Goal: Book appointment/travel/reservation

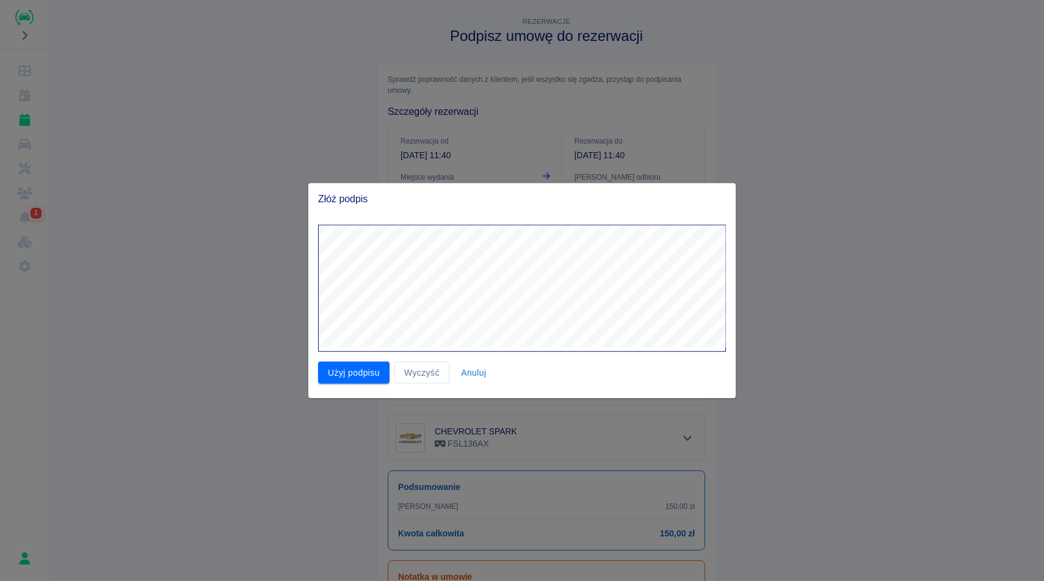
scroll to position [106, 0]
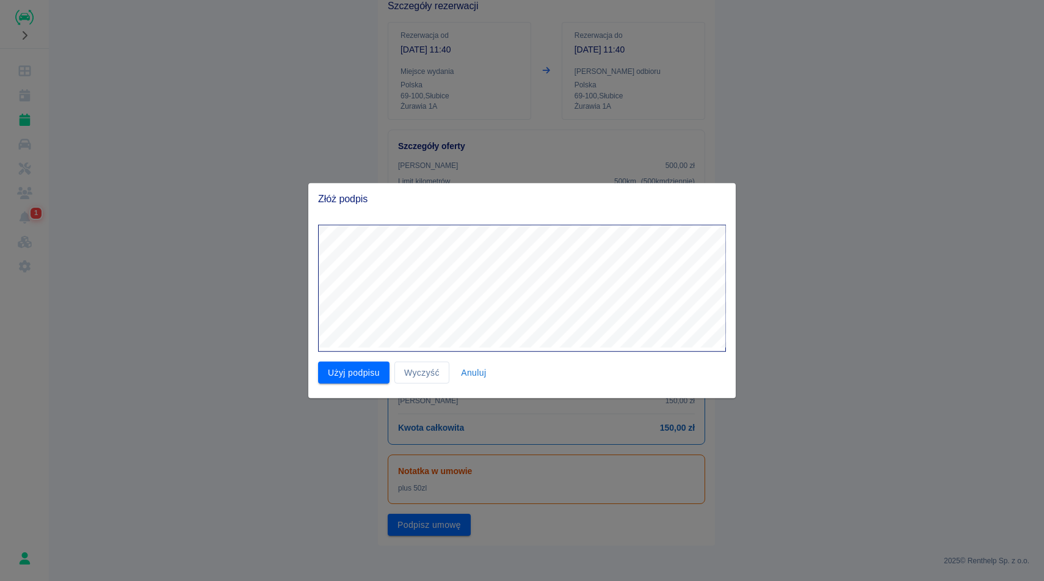
click at [240, 103] on div at bounding box center [522, 290] width 1044 height 581
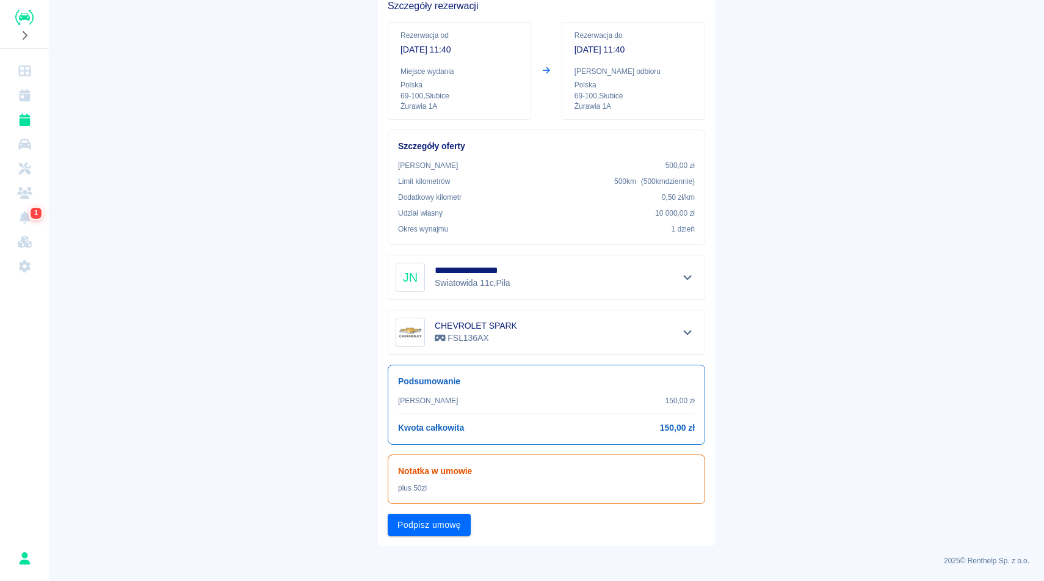
scroll to position [0, 0]
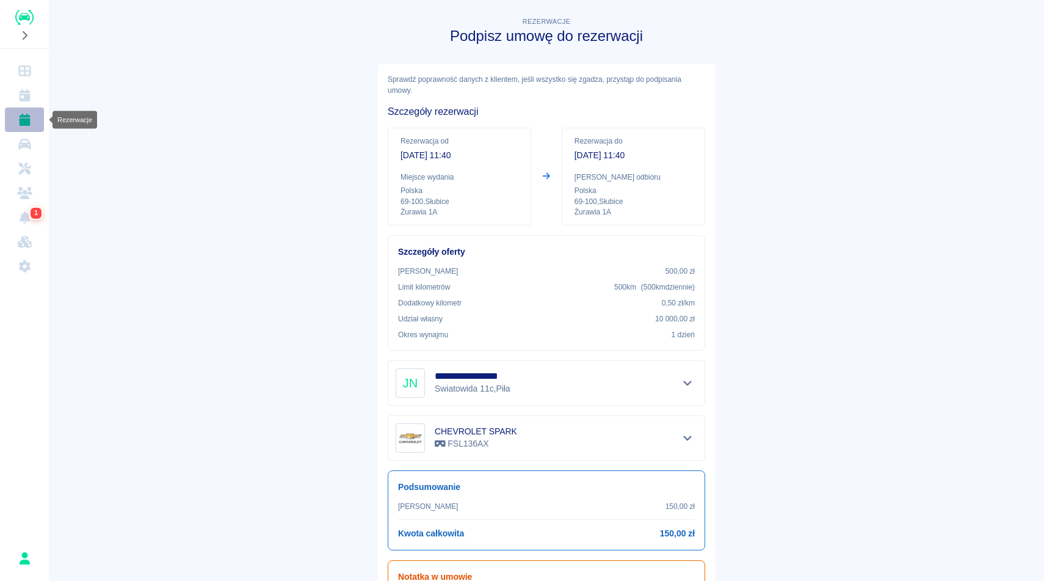
click at [20, 119] on icon "Rezerwacje" at bounding box center [24, 120] width 11 height 12
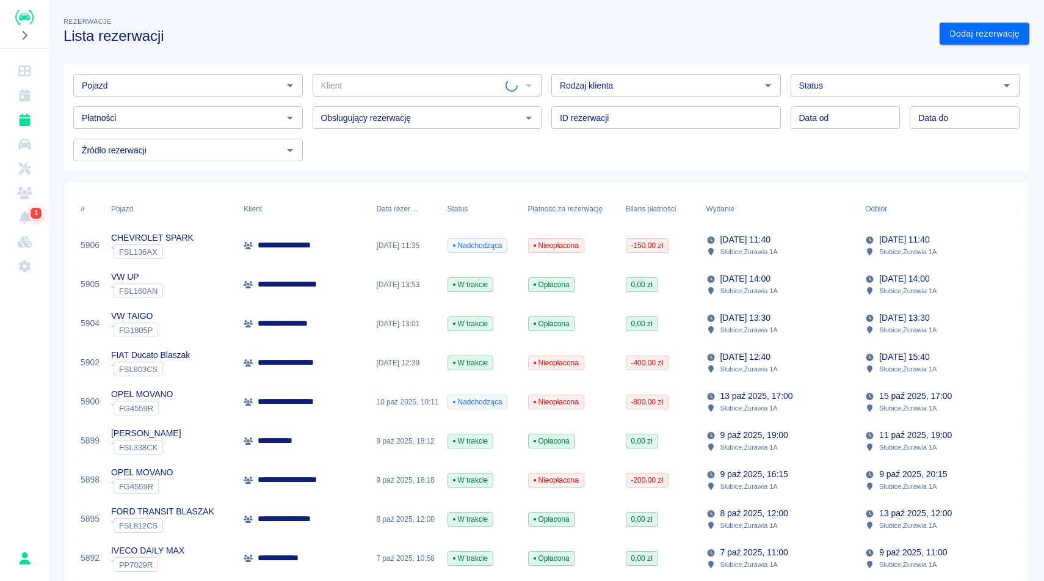
click at [972, 38] on link "Dodaj rezerwację" at bounding box center [985, 34] width 90 height 23
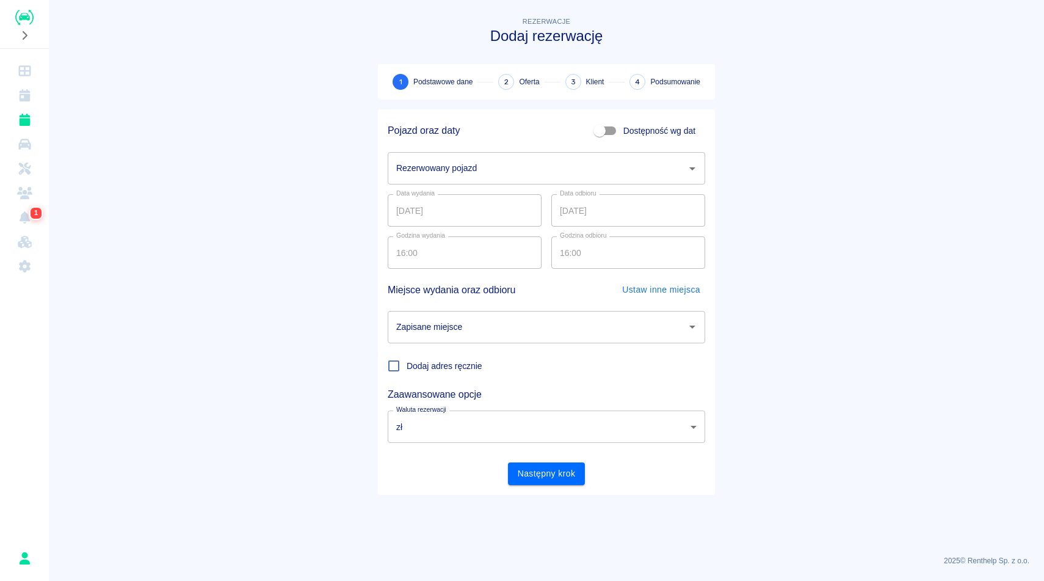
click at [477, 158] on input "Rezerwowany pojazd" at bounding box center [537, 168] width 288 height 21
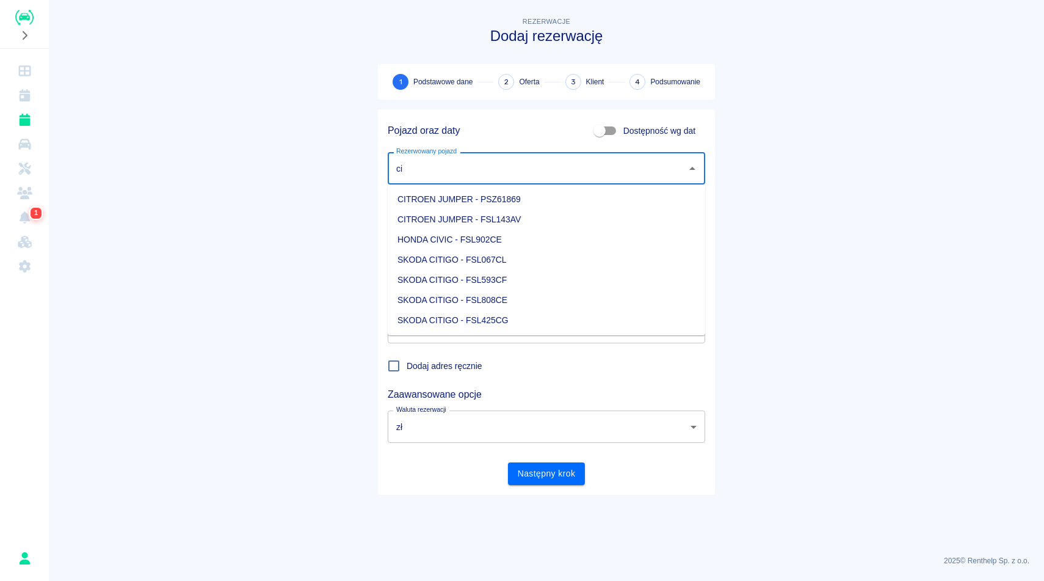
click at [521, 277] on li "SKODA CITIGO - FSL593CF" at bounding box center [546, 280] width 317 height 20
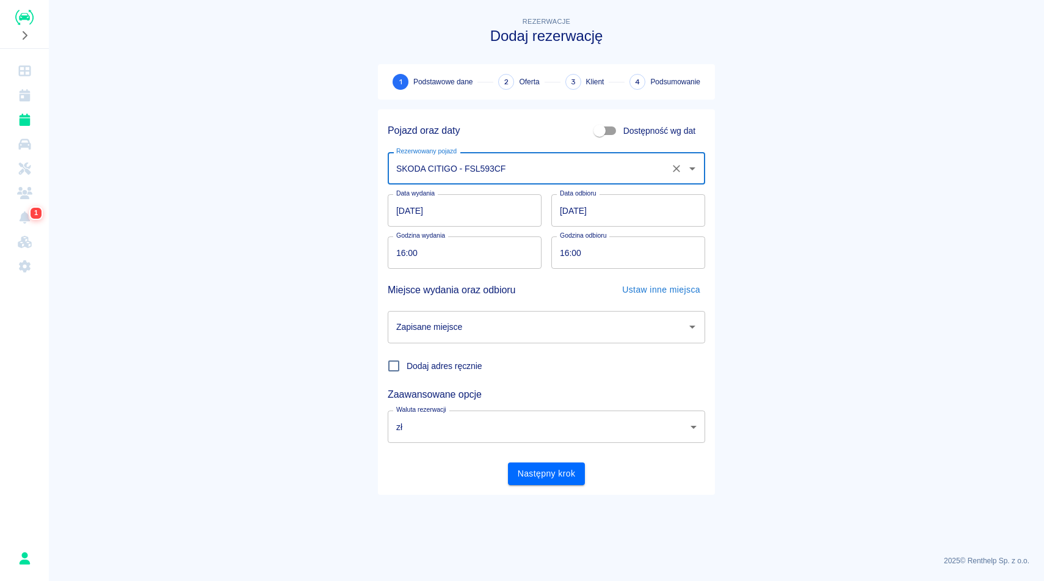
type input "SKODA CITIGO - FSL593CF"
click at [535, 329] on input "Zapisane miejsce" at bounding box center [537, 326] width 288 height 21
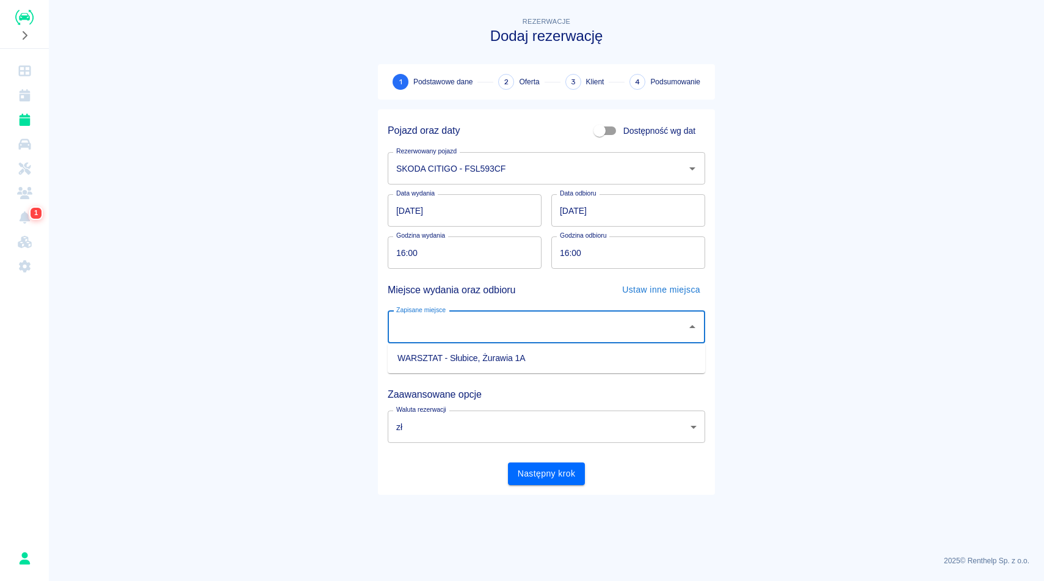
click at [538, 353] on li "WARSZTAT - Słubice, Żurawia 1A" at bounding box center [546, 358] width 317 height 20
type input "WARSZTAT - Słubice, Żurawia 1A"
click at [544, 465] on button "Następny krok" at bounding box center [547, 473] width 78 height 23
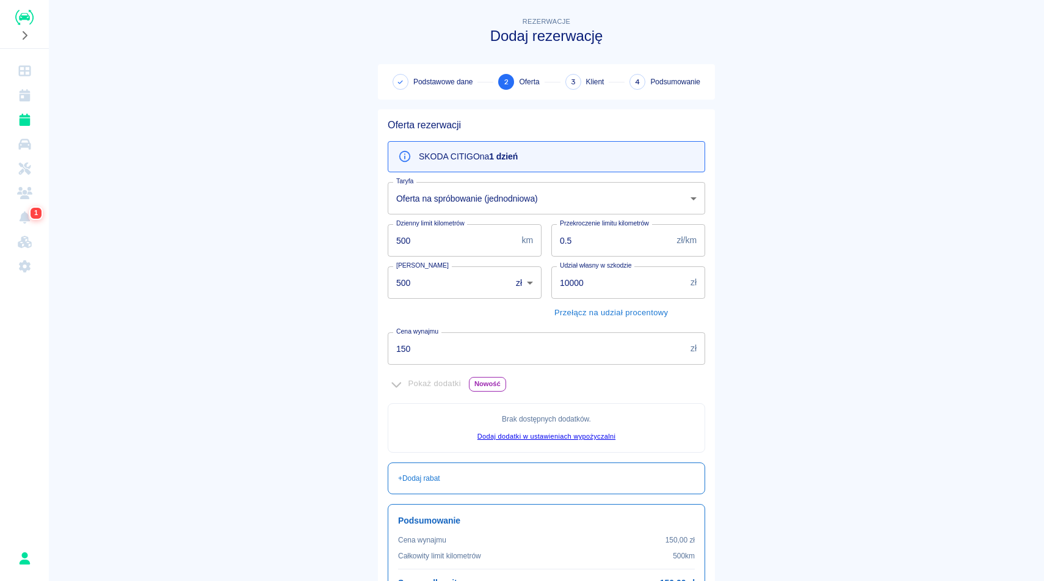
scroll to position [125, 0]
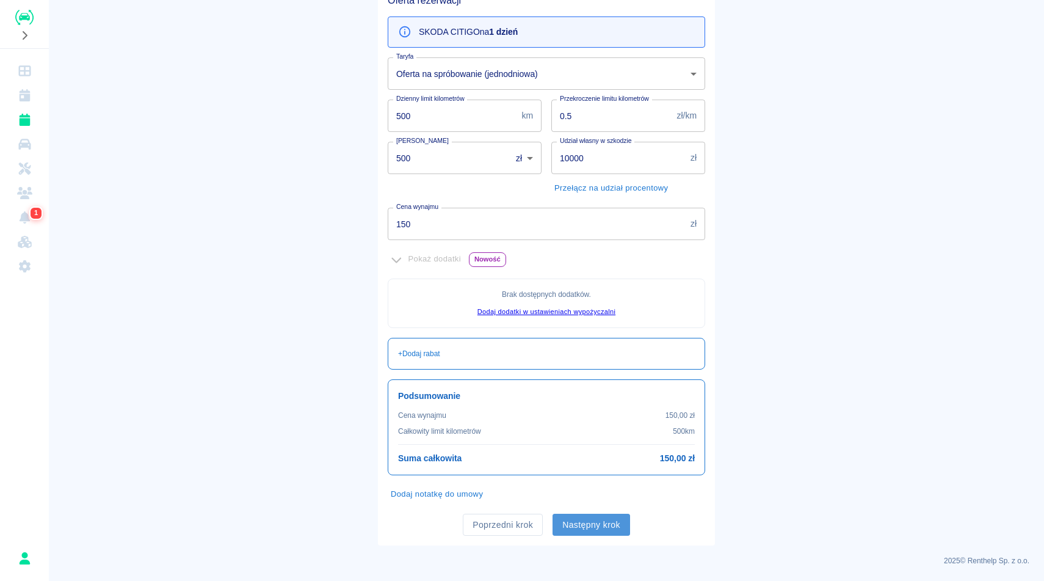
click at [598, 529] on button "Następny krok" at bounding box center [592, 524] width 78 height 23
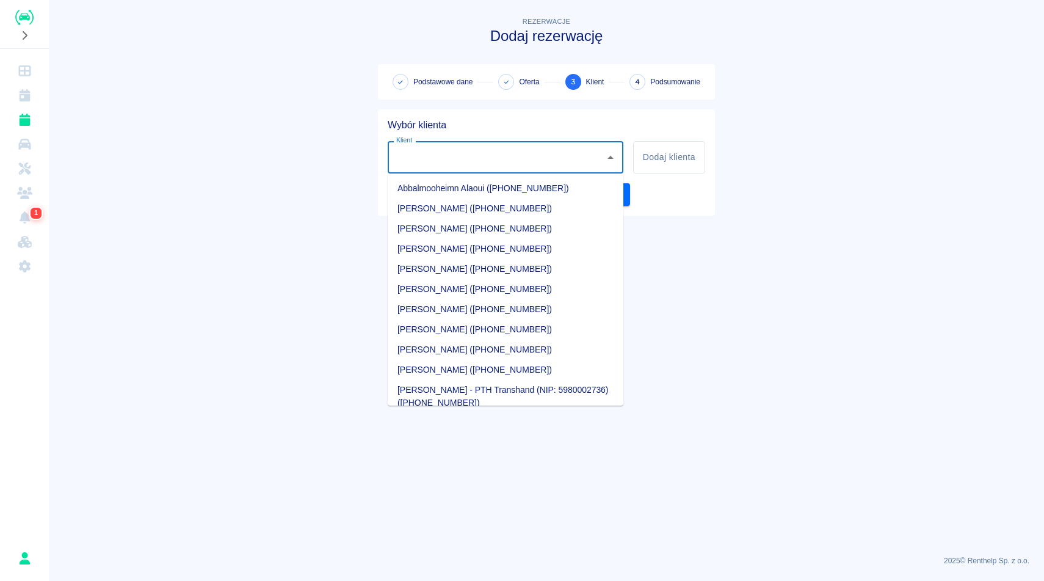
click at [465, 164] on input "Klient" at bounding box center [496, 157] width 206 height 21
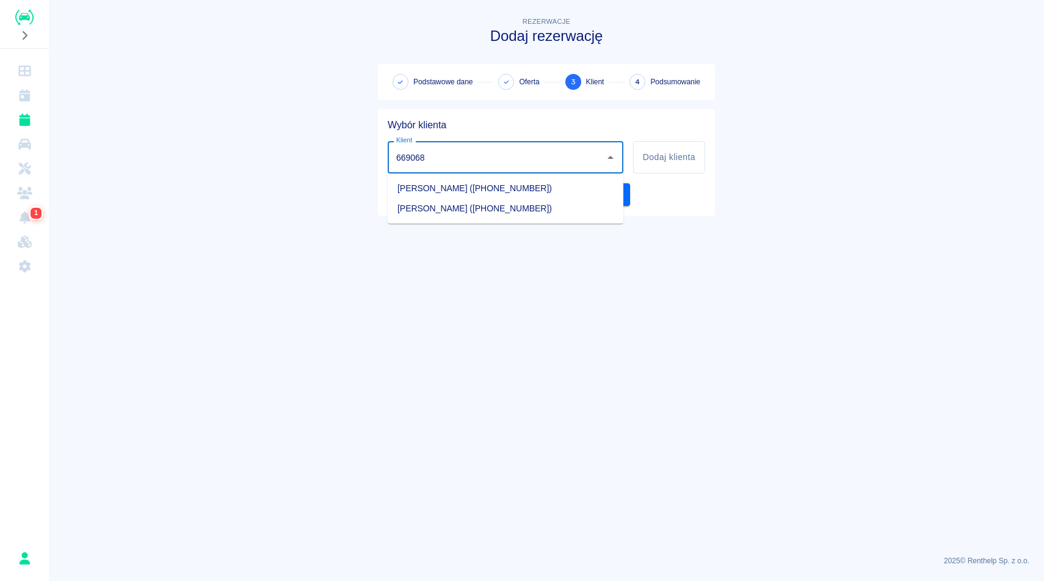
click at [523, 186] on li "[PERSON_NAME] ([PHONE_NUMBER])" at bounding box center [506, 188] width 236 height 20
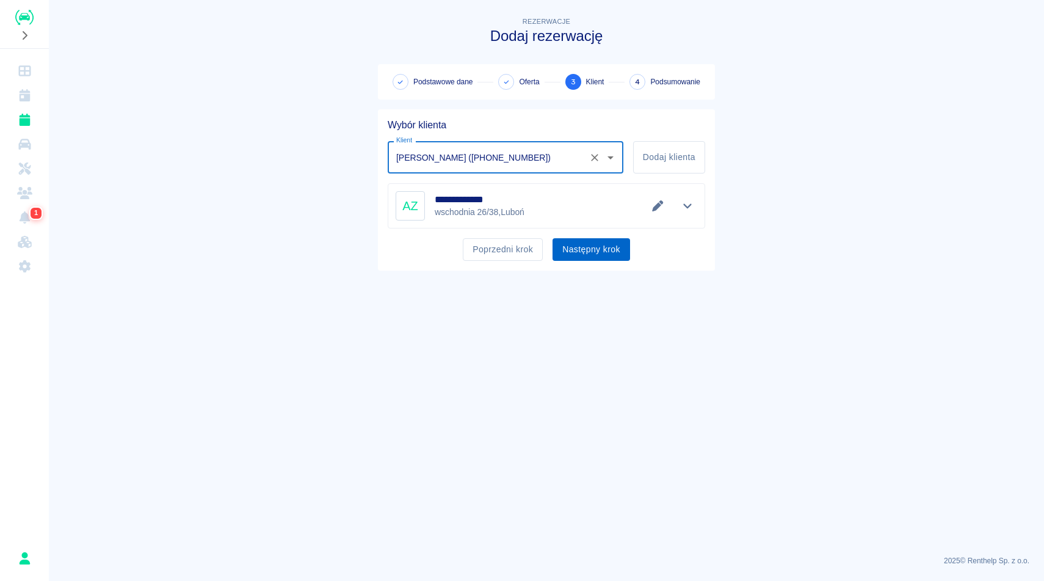
type input "[PERSON_NAME] ([PHONE_NUMBER])"
click at [584, 246] on button "Następny krok" at bounding box center [592, 249] width 78 height 23
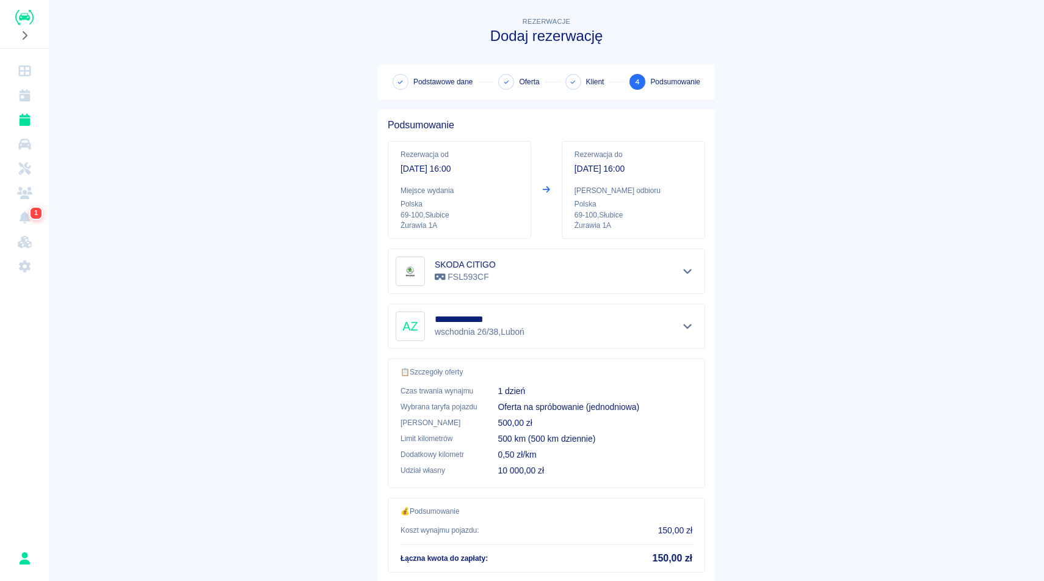
scroll to position [78, 0]
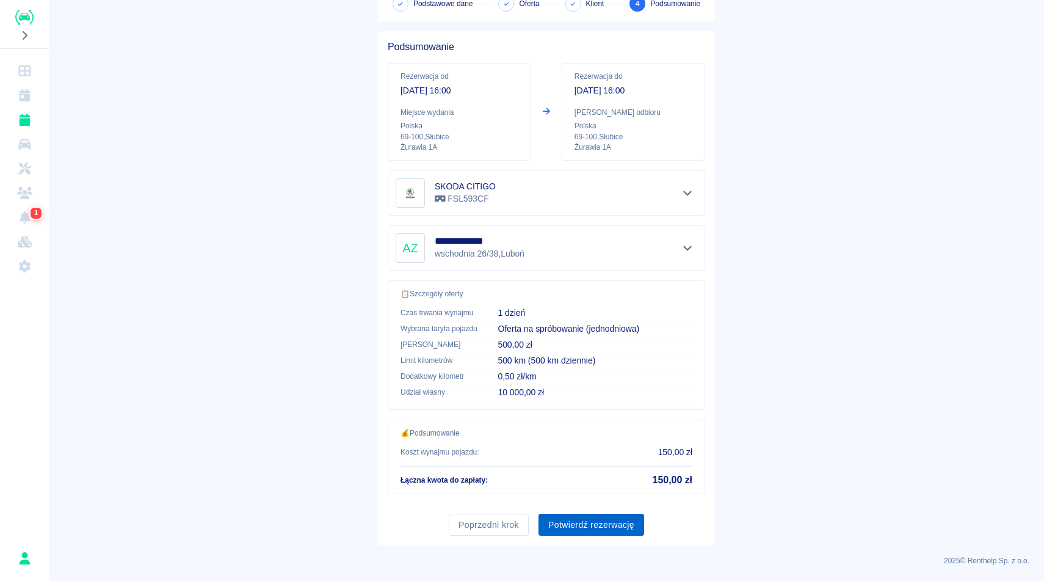
click at [574, 527] on button "Potwierdź rezerwację" at bounding box center [591, 524] width 106 height 23
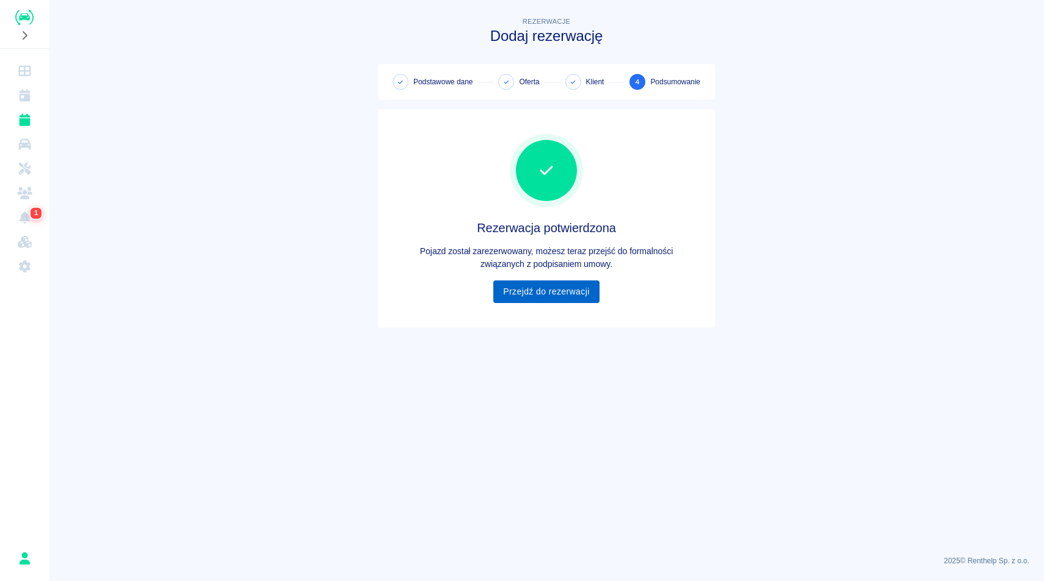
click at [554, 290] on link "Przejdź do rezerwacji" at bounding box center [546, 291] width 106 height 23
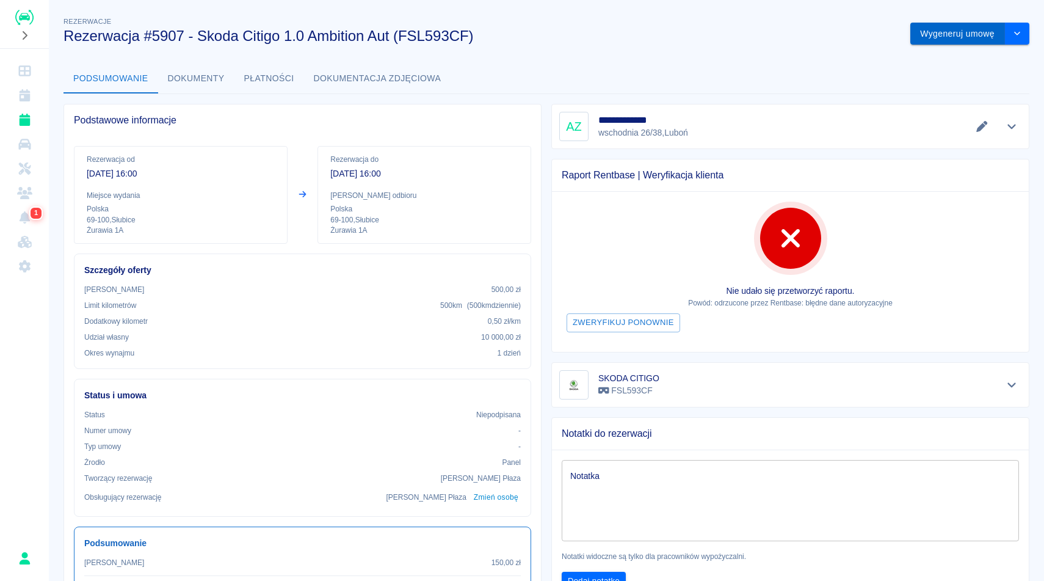
click at [959, 29] on button "Wygeneruj umowę" at bounding box center [957, 34] width 95 height 23
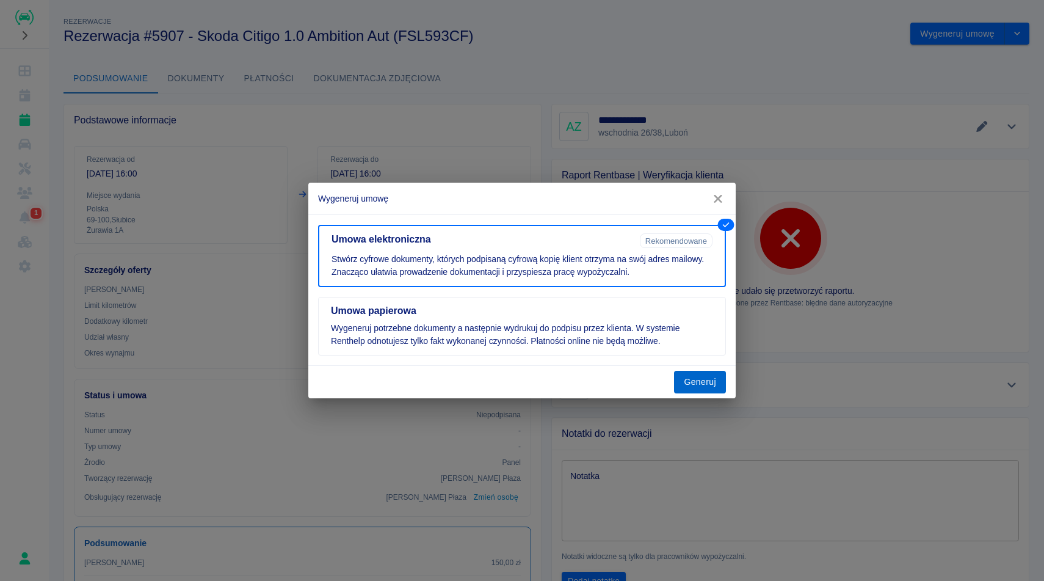
click at [705, 386] on button "Generuj" at bounding box center [700, 382] width 52 height 23
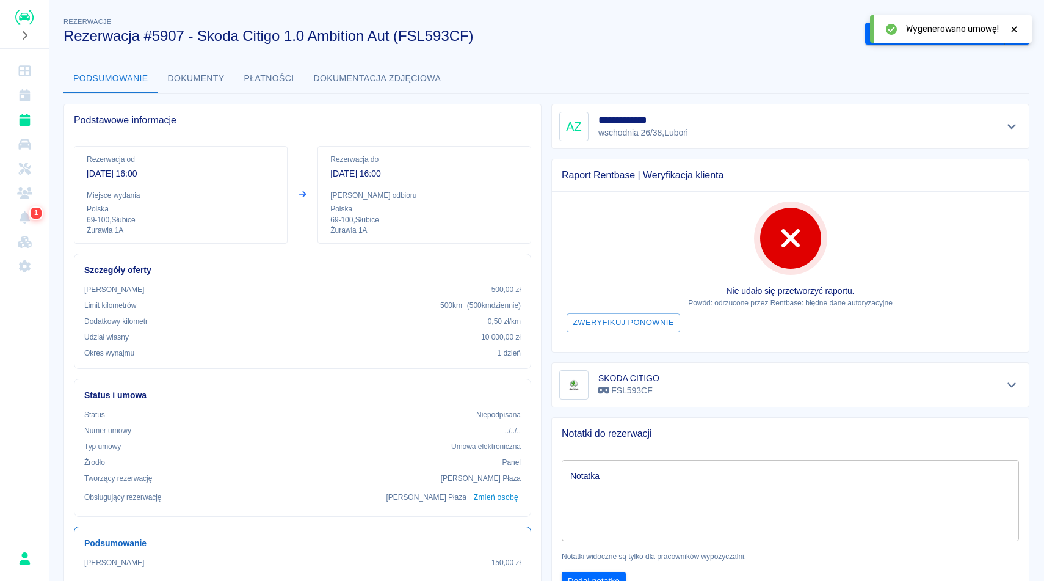
click at [1015, 27] on icon at bounding box center [1014, 29] width 11 height 9
click at [947, 37] on button "Podpisz umowę elektroniczną" at bounding box center [935, 34] width 140 height 23
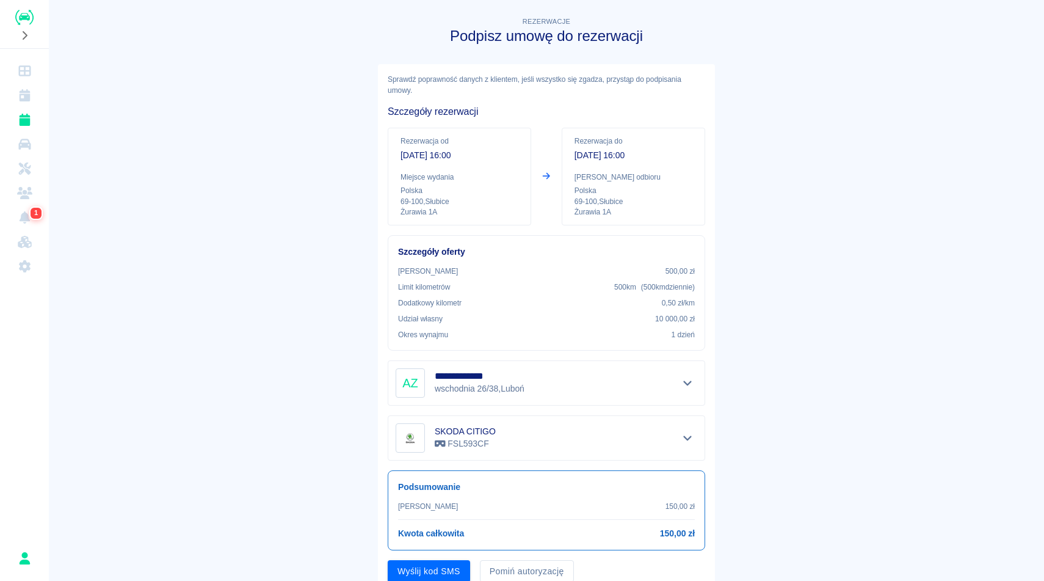
scroll to position [46, 0]
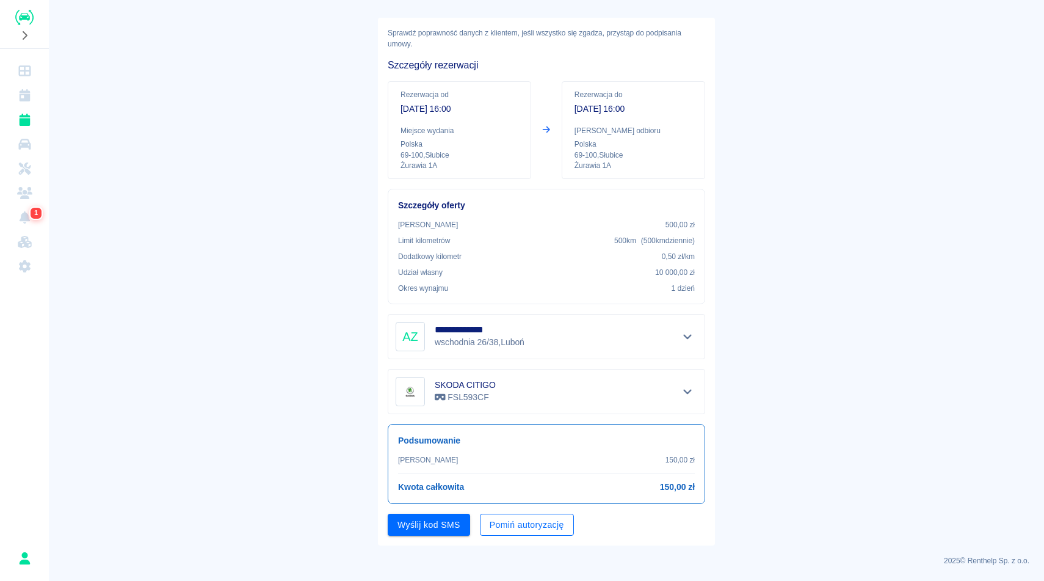
click at [523, 534] on button "Pomiń autoryzację" at bounding box center [527, 524] width 94 height 23
click at [458, 522] on button "Podpisz umowę" at bounding box center [429, 524] width 83 height 23
